Goal: Transaction & Acquisition: Book appointment/travel/reservation

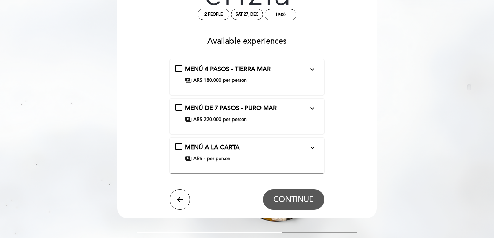
scroll to position [28, 0]
click at [180, 145] on div "MENÚ A LA CARTA expand_more payments ARS - per person" at bounding box center [247, 152] width 143 height 19
click at [294, 201] on span "CONTINUE" at bounding box center [293, 198] width 41 height 9
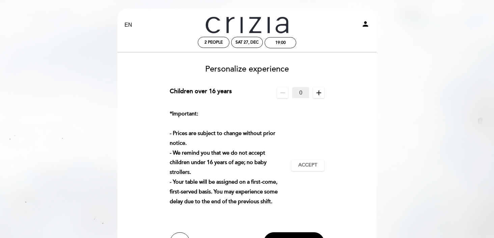
click at [316, 91] on icon "add" at bounding box center [319, 93] width 8 height 8
click at [320, 89] on icon "add" at bounding box center [319, 93] width 8 height 8
click at [320, 96] on icon "add" at bounding box center [319, 93] width 8 height 8
click at [286, 91] on icon "remove" at bounding box center [283, 93] width 8 height 8
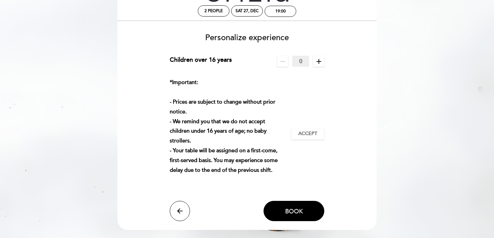
scroll to position [34, 0]
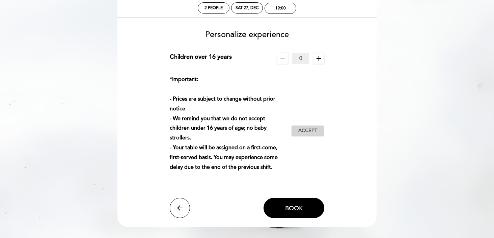
click at [305, 131] on span "Accept" at bounding box center [307, 130] width 19 height 7
click at [284, 212] on button "Book" at bounding box center [294, 208] width 61 height 20
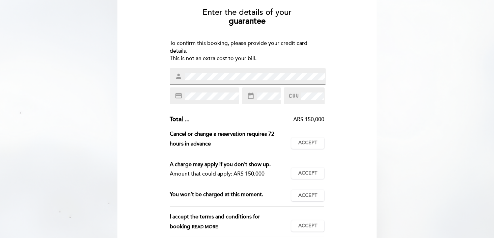
scroll to position [57, 0]
click at [309, 141] on span "Accept" at bounding box center [307, 142] width 19 height 7
click at [305, 171] on span "Accept" at bounding box center [307, 172] width 19 height 7
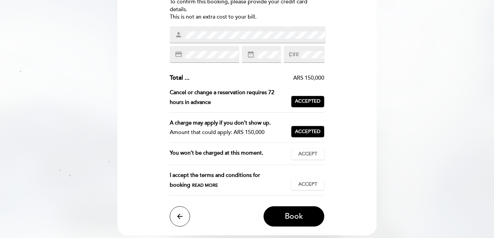
scroll to position [109, 0]
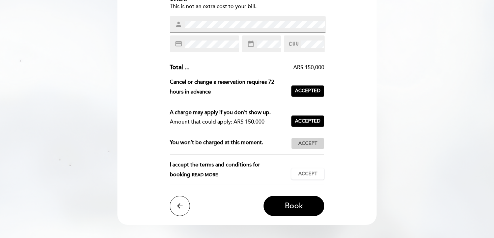
click at [311, 144] on span "Accept" at bounding box center [307, 143] width 19 height 7
click at [308, 173] on span "Accept" at bounding box center [307, 173] width 19 height 7
click at [287, 203] on span "Book" at bounding box center [294, 205] width 18 height 9
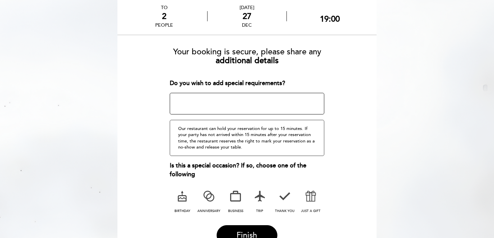
scroll to position [36, 0]
click at [200, 200] on label "anniversary" at bounding box center [209, 201] width 24 height 28
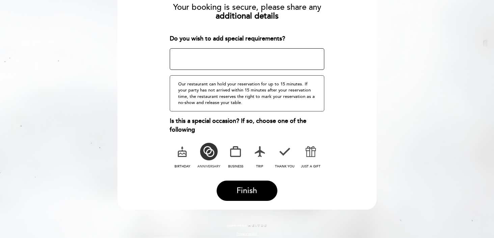
scroll to position [82, 0]
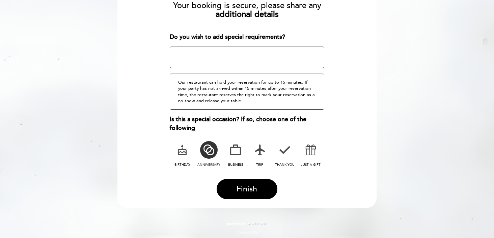
click at [243, 176] on form "Your booking is secure, please share any additional details Do you wish to add …" at bounding box center [247, 97] width 250 height 203
click at [243, 181] on button "Finish" at bounding box center [247, 189] width 61 height 20
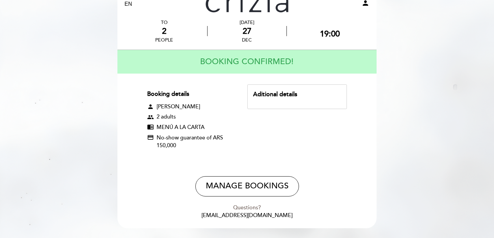
scroll to position [44, 0]
